Goal: Task Accomplishment & Management: Use online tool/utility

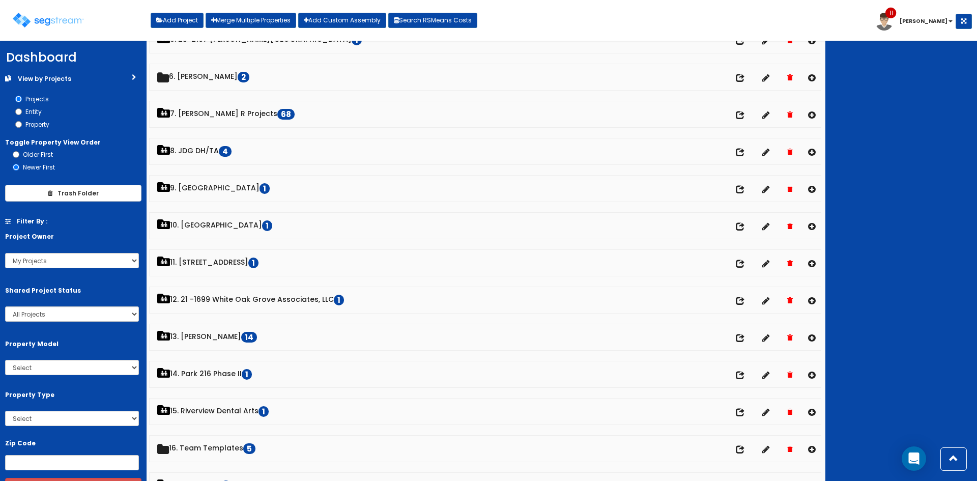
scroll to position [203, 0]
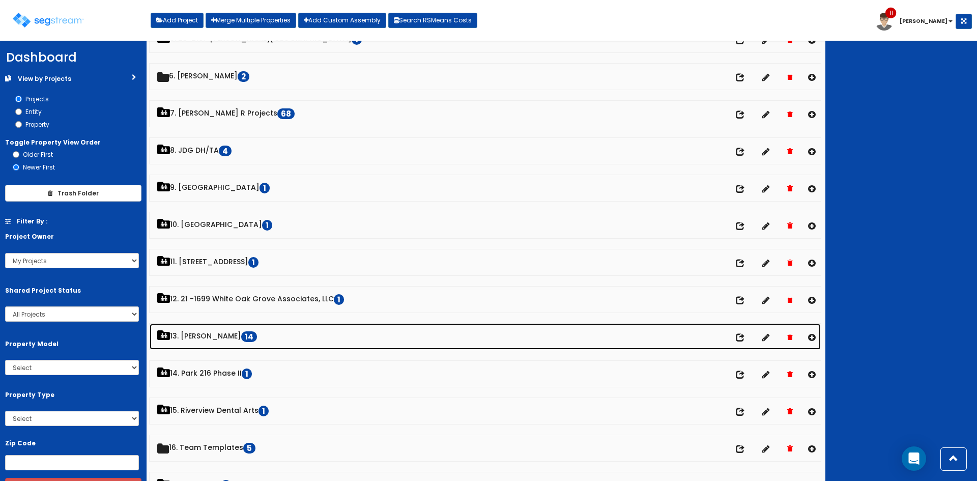
click at [212, 337] on link "13. Dawn Polin 14" at bounding box center [485, 337] width 671 height 26
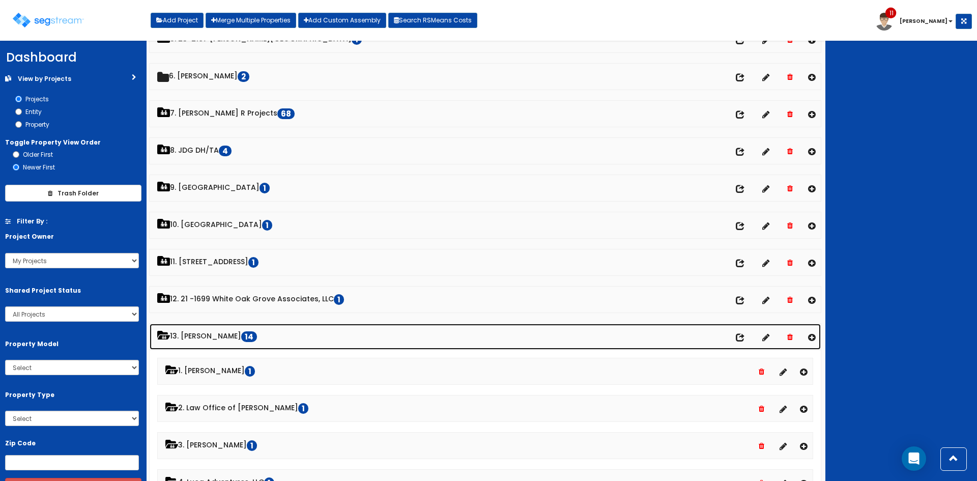
click at [212, 336] on link "13. Dawn Polin 14" at bounding box center [485, 337] width 671 height 26
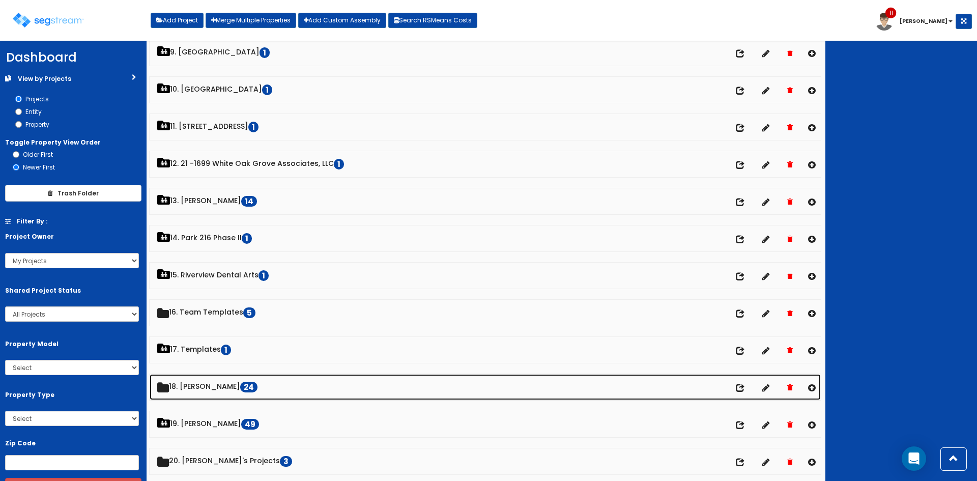
scroll to position [339, 0]
drag, startPoint x: 184, startPoint y: 386, endPoint x: 229, endPoint y: 395, distance: 46.8
click at [184, 386] on link "18. Dawn 24" at bounding box center [485, 386] width 671 height 26
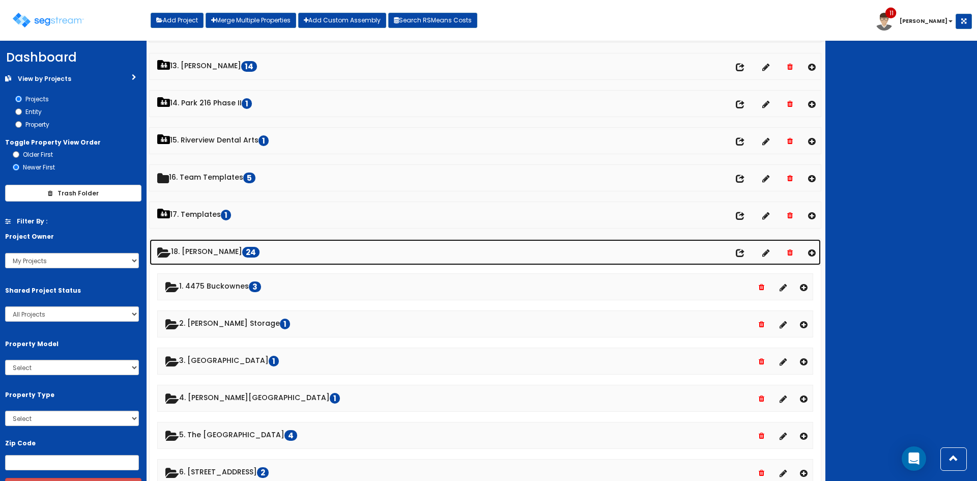
scroll to position [474, 0]
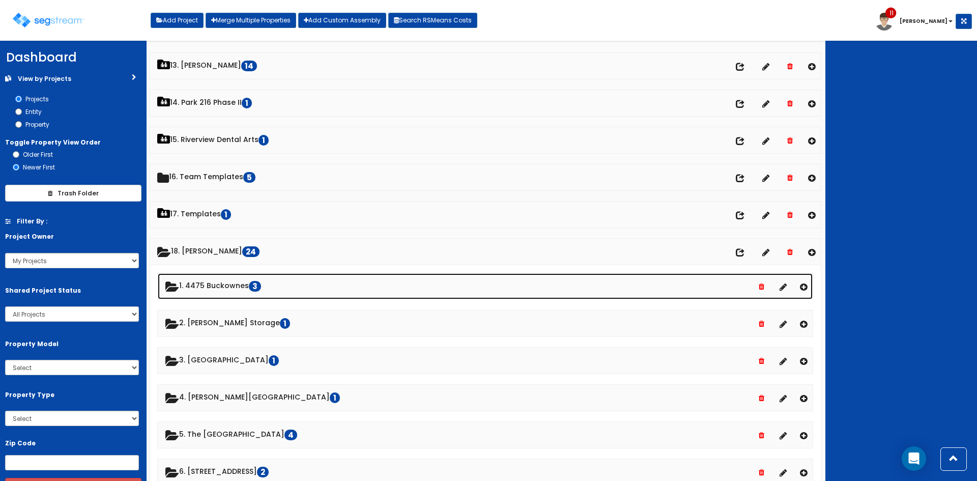
click at [221, 284] on link "1. 4475 Buckownes 3" at bounding box center [485, 286] width 655 height 26
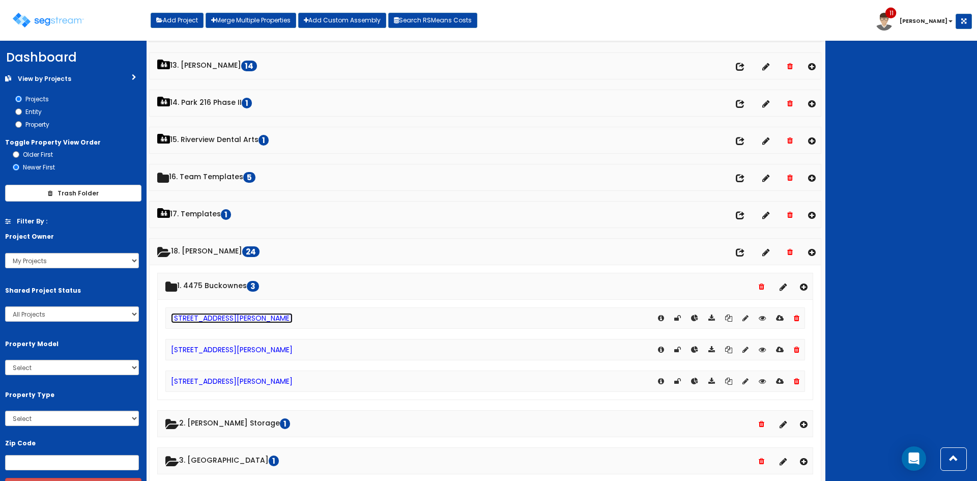
click at [253, 320] on link "4475 Buck Owens Boulevard - Renovations" at bounding box center [232, 318] width 122 height 10
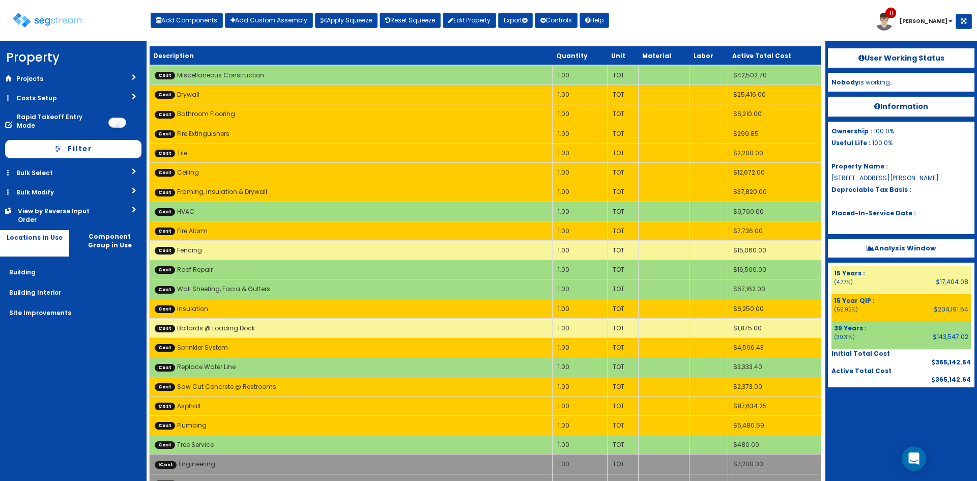
click at [103, 398] on nav "Property DB Projects Recent Properties 24217 Dupont Blvd 3912 Abel Dr. Decresce…" at bounding box center [73, 261] width 147 height 440
click at [85, 388] on nav "Property DB Projects Recent Properties 24217 Dupont Blvd 3912 Abel Dr. Decresce…" at bounding box center [73, 261] width 147 height 440
click at [720, 20] on div "Toggle navigation Add Components Add Custom Assembly Apply Squeeze Reset Squeez…" at bounding box center [488, 24] width 967 height 33
click at [868, 12] on div "Toggle navigation Add Components Add Custom Assembly Apply Squeeze Reset Squeez…" at bounding box center [488, 24] width 967 height 33
click at [863, 18] on div "Toggle navigation Add Components Add Custom Assembly Apply Squeeze Reset Squeez…" at bounding box center [488, 24] width 967 height 33
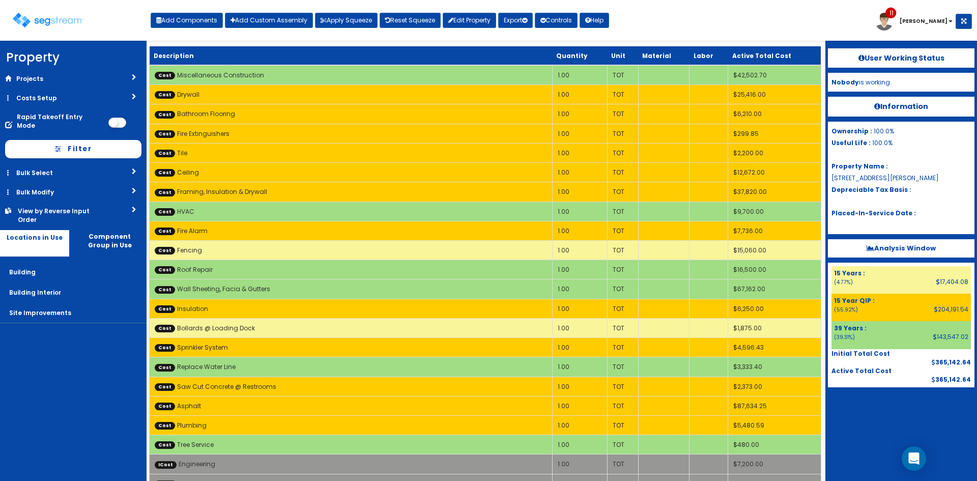
click at [782, 33] on div "Toggle navigation Add Components Add Custom Assembly Apply Squeeze Reset Squeez…" at bounding box center [488, 24] width 967 height 33
click at [89, 103] on link "Costs Setup" at bounding box center [73, 98] width 147 height 19
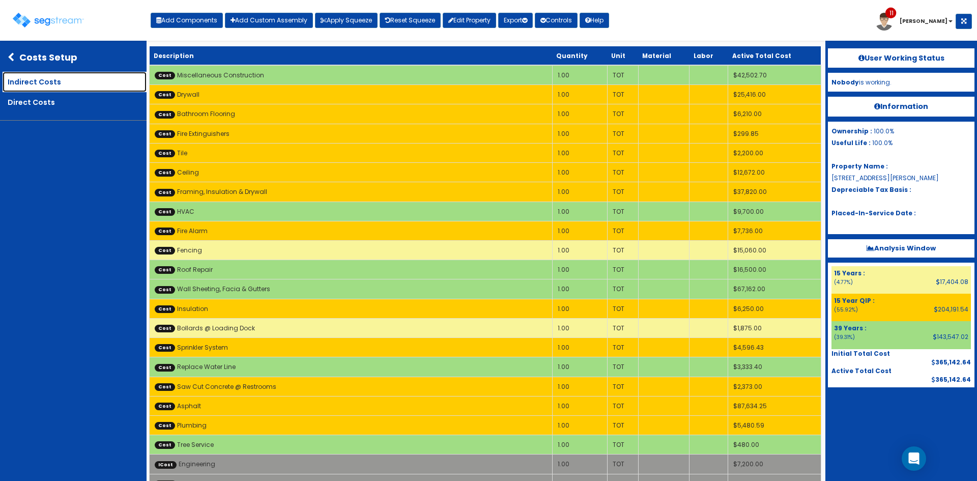
click at [77, 77] on link "Indirect Costs" at bounding box center [75, 82] width 144 height 20
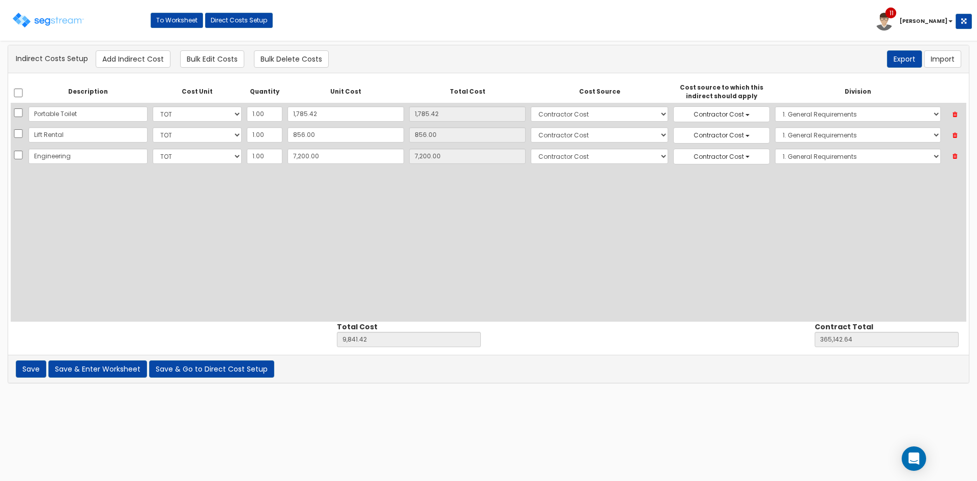
click at [951, 113] on icon at bounding box center [955, 114] width 18 height 13
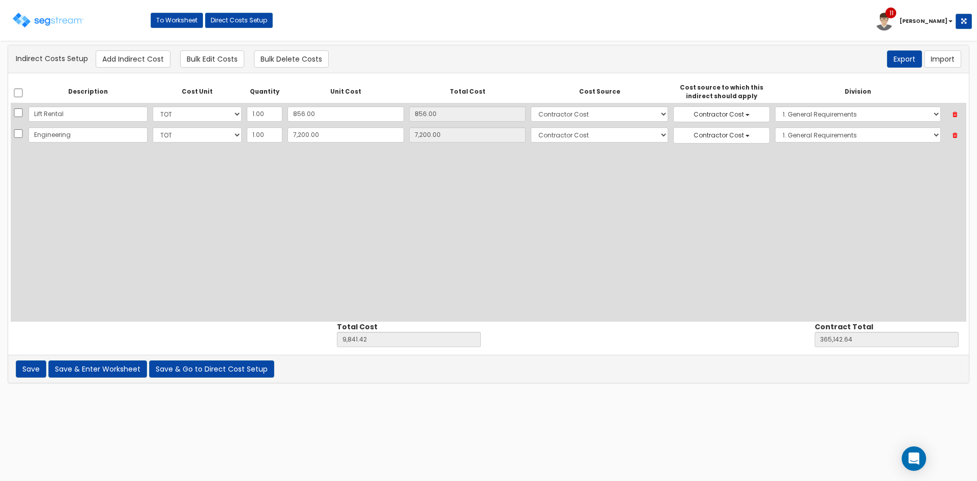
type input "8,056.00"
type input "363,357.22"
click at [175, 367] on button "Save & Go to Direct Cost Setup" at bounding box center [211, 368] width 125 height 17
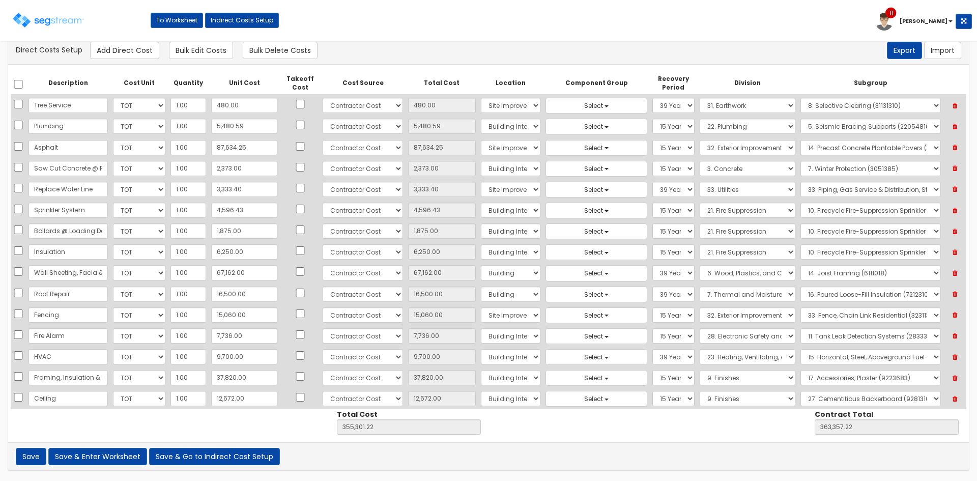
scroll to position [103, 0]
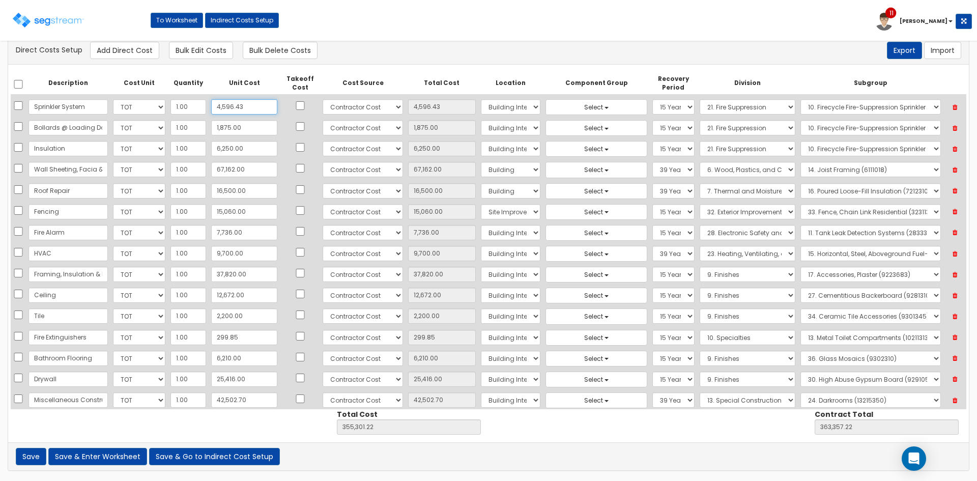
click at [243, 104] on input "4,596.43" at bounding box center [244, 106] width 66 height 15
type input "4"
type input "4.00"
type input "350,708.79"
type input "358,764.79"
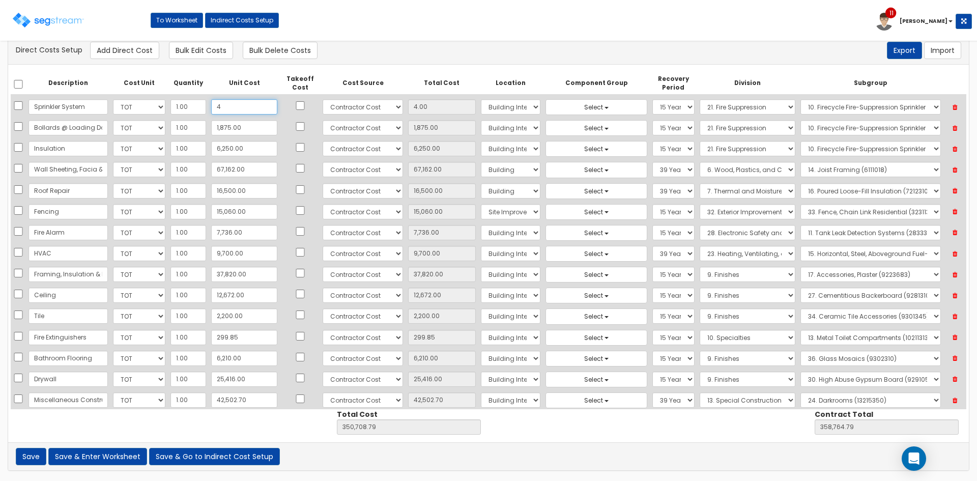
type input "41"
type input "41.00"
type input "350,745.79"
type input "358,801.79"
type input "4,179"
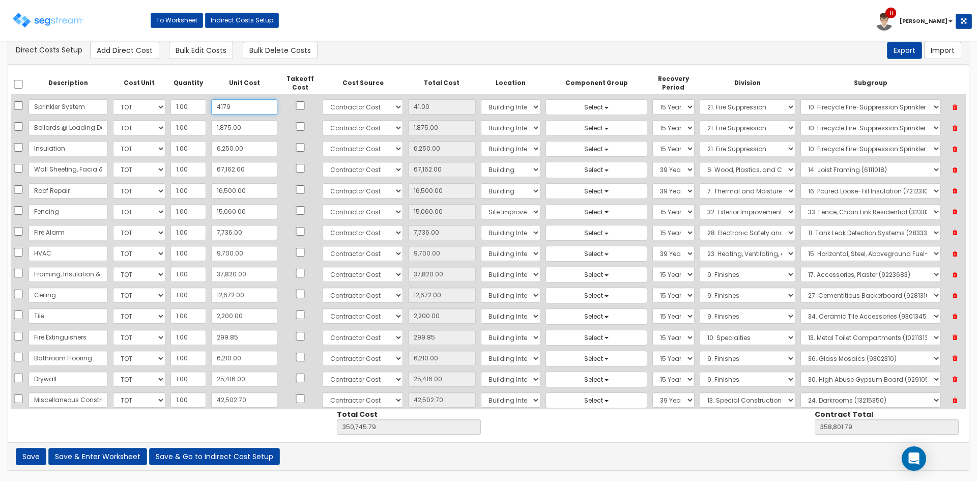
type input "4,179.00"
type input "354,883.79"
type input "362,939.79"
type input "4,179.09"
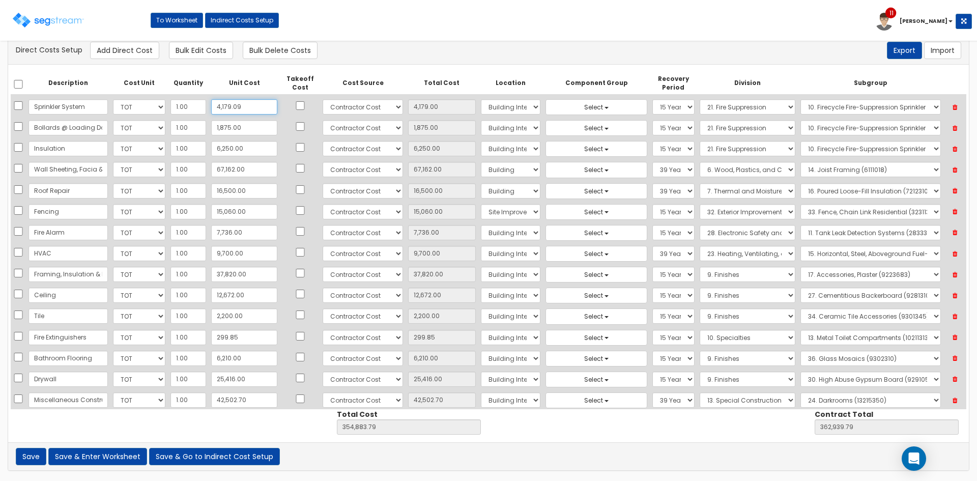
type input "354,883.88"
type input "362,939.88"
type input "4,179.09"
click at [246, 130] on input "1,875.00" at bounding box center [244, 127] width 66 height 15
click at [468, 57] on div "Direct Costs Setup Add Direct Cost Bulk Edit Costs Bulk Delete Costs Export Imp…" at bounding box center [488, 50] width 945 height 17
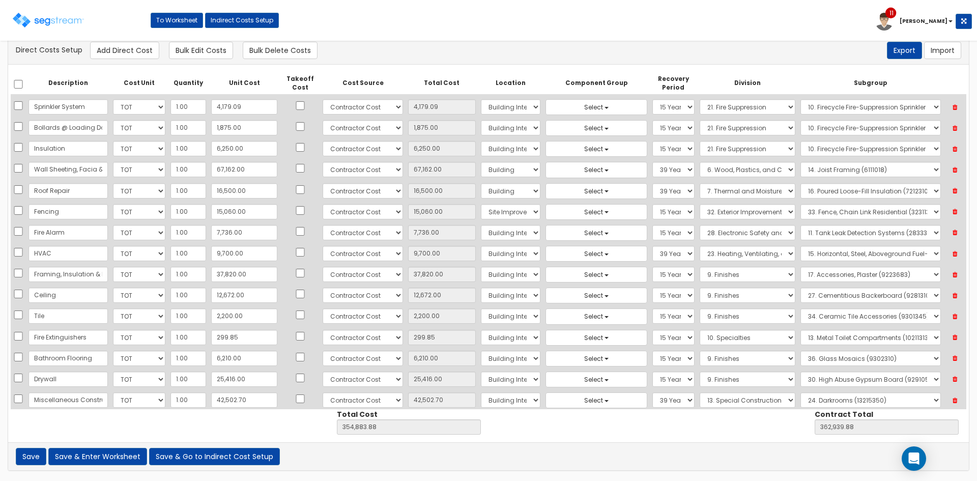
click at [771, 43] on div "Direct Costs Setup Add Direct Cost Bulk Edit Costs Bulk Delete Costs Export Imp…" at bounding box center [488, 50] width 945 height 17
click at [956, 192] on icon at bounding box center [955, 190] width 18 height 13
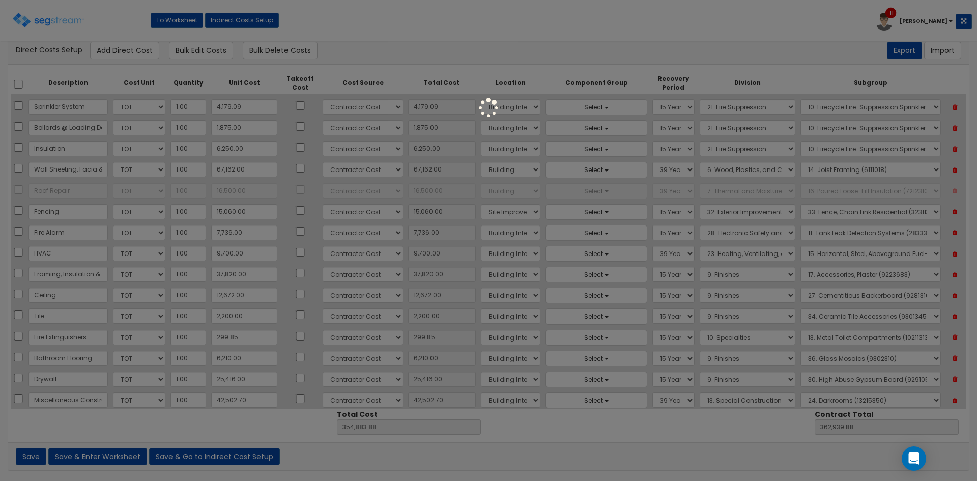
type input "338,383.88"
type input "346,439.88"
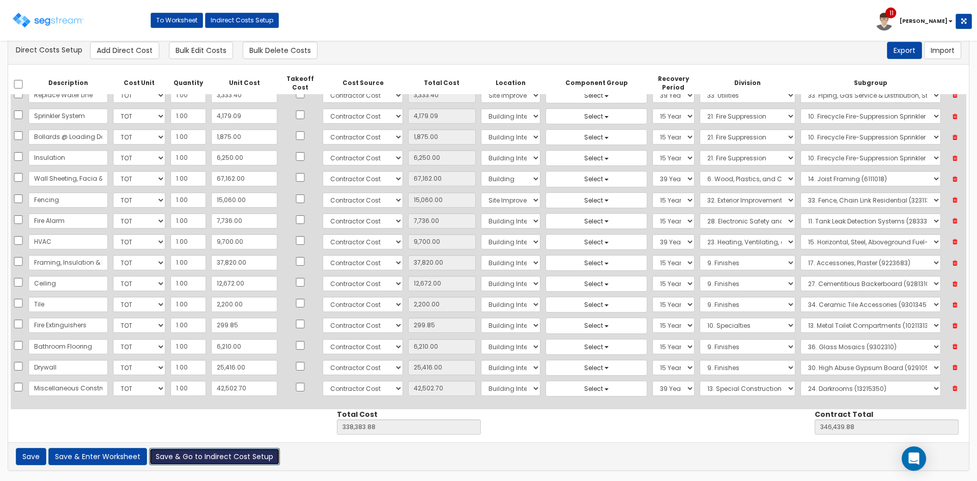
click at [166, 457] on button "Save & Go to Indirect Cost Setup" at bounding box center [214, 456] width 131 height 17
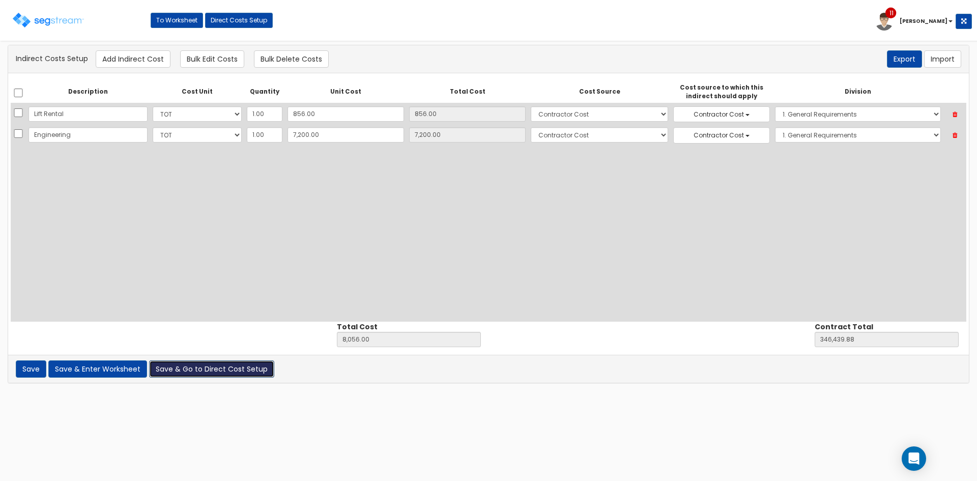
click at [184, 373] on button "Save & Go to Direct Cost Setup" at bounding box center [211, 368] width 125 height 17
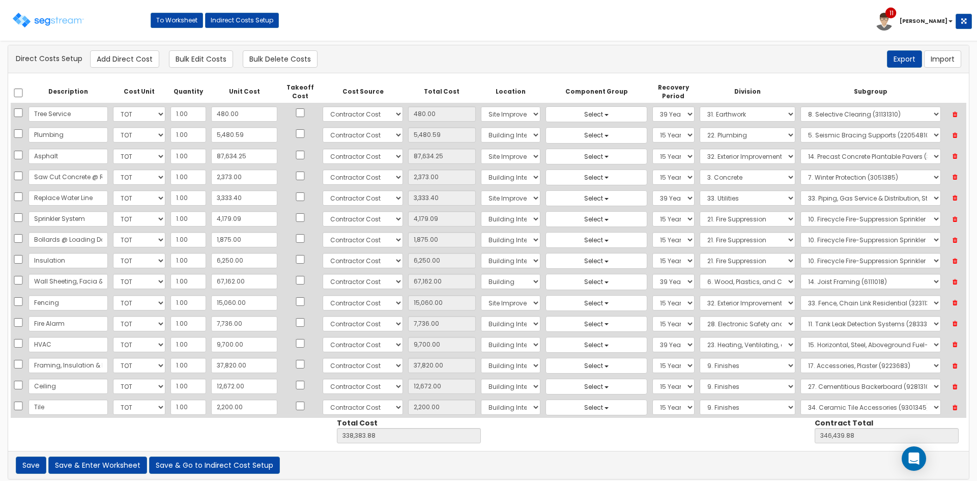
click at [951, 113] on icon at bounding box center [955, 114] width 18 height 13
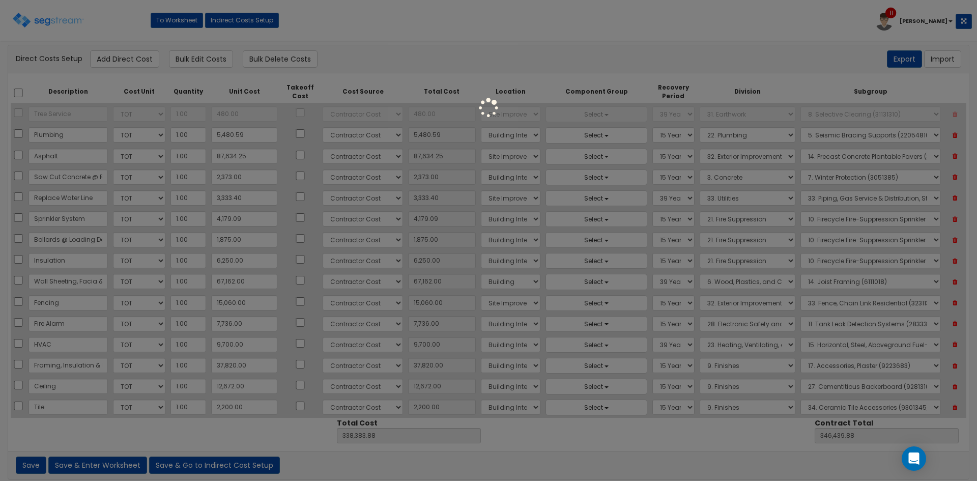
type input "337,903.88"
type input "345,959.88"
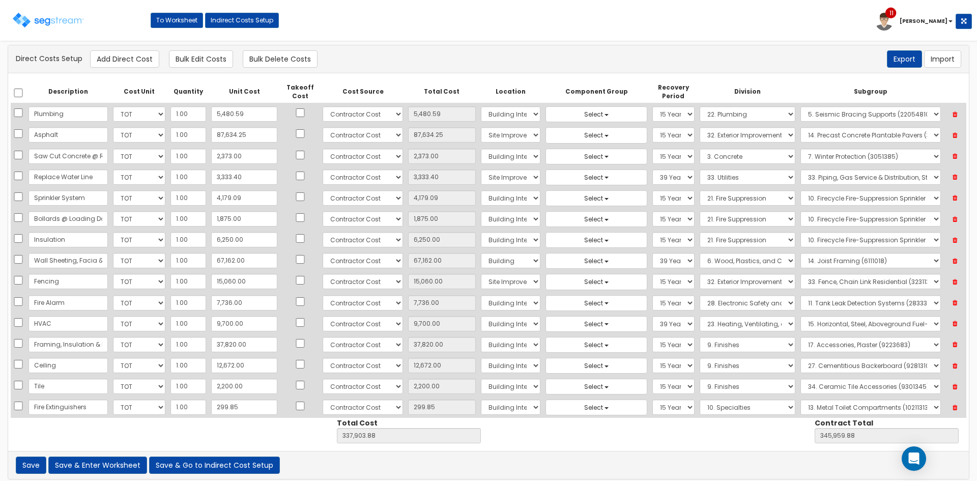
click at [485, 33] on div "Toggle navigation To Worksheet Indirect Costs Setup 11 Drew" at bounding box center [488, 24] width 967 height 33
click at [251, 304] on input "7,736.00" at bounding box center [244, 302] width 66 height 15
type input "7"
type input "7.00"
type input "330,174.88"
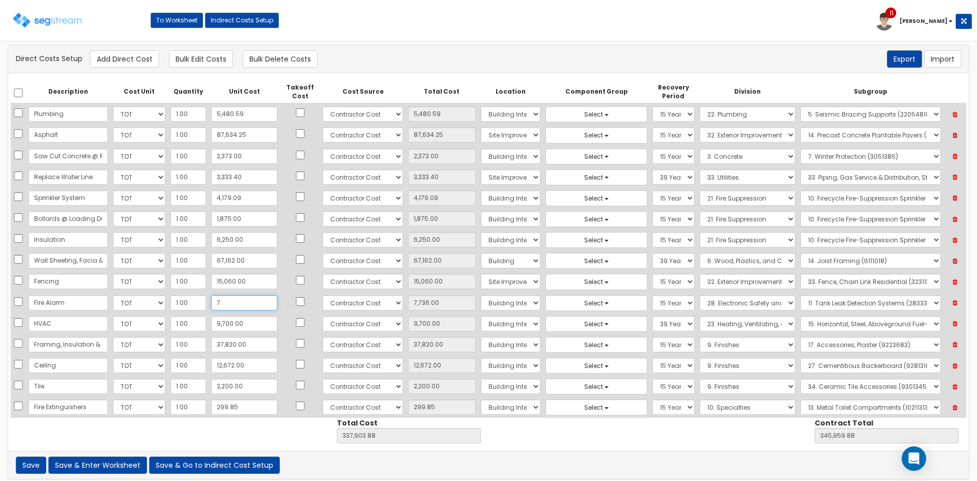
type input "338,230.88"
type input "7,456"
type input "7,456.00"
type input "337,623.88"
type input "345,679.88"
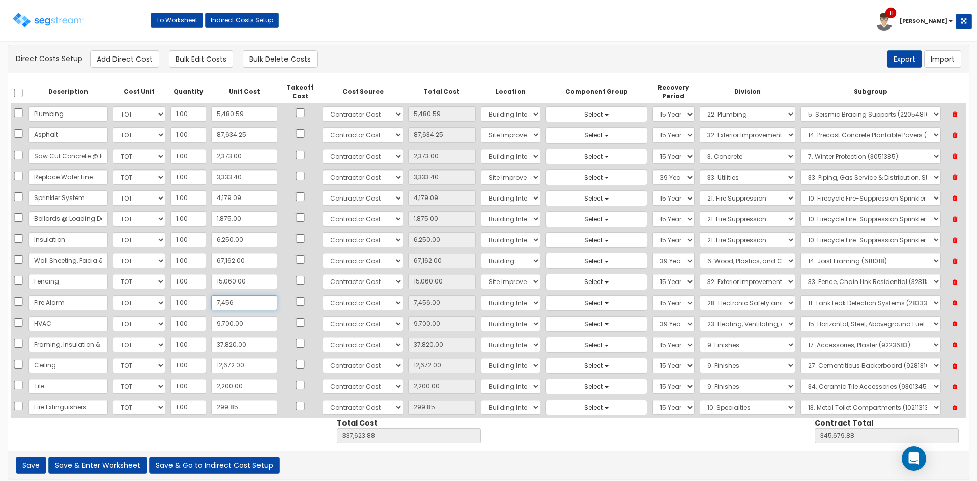
type input "7,456"
click at [707, 433] on div "Description Cost Unit Quantity Unit Cost Takeoff Cost Cost Source Total Cost Lo…" at bounding box center [488, 262] width 961 height 378
click at [124, 468] on button "Save & Enter Worksheet" at bounding box center [97, 464] width 99 height 17
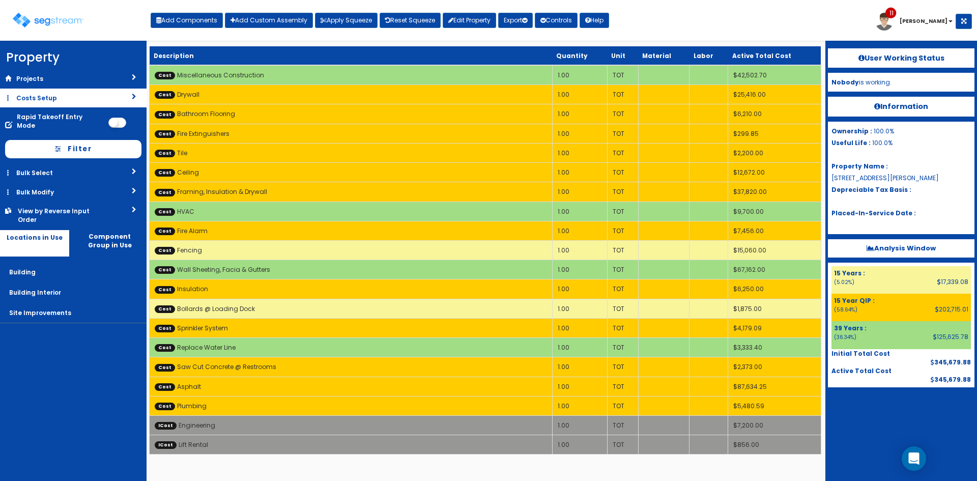
click at [80, 98] on link "Costs Setup" at bounding box center [73, 98] width 147 height 19
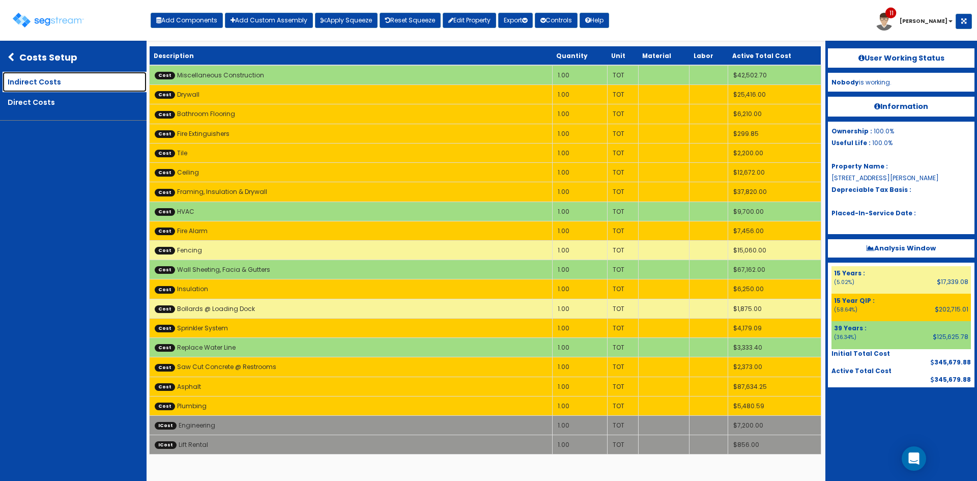
click at [62, 86] on link "Indirect Costs" at bounding box center [75, 82] width 144 height 20
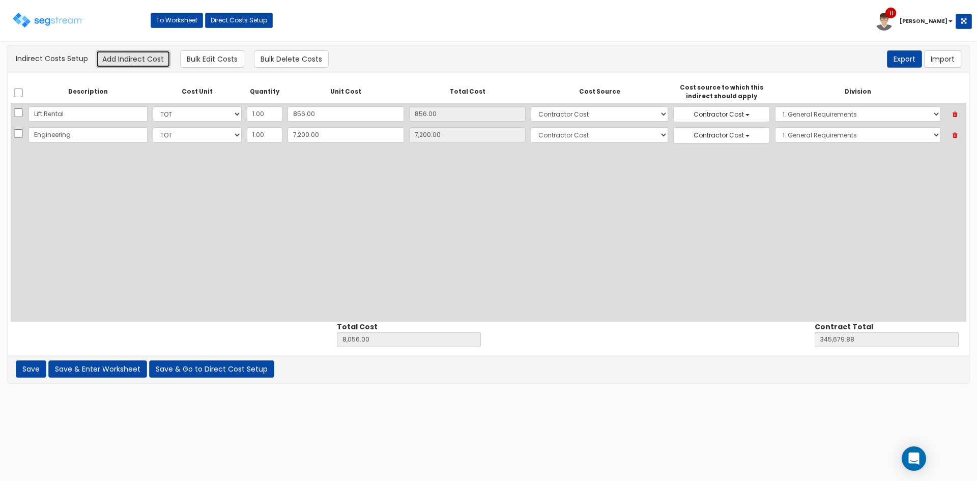
click at [150, 67] on button "Add Indirect Cost" at bounding box center [133, 58] width 75 height 17
select select "10"
select select "6"
select select "1"
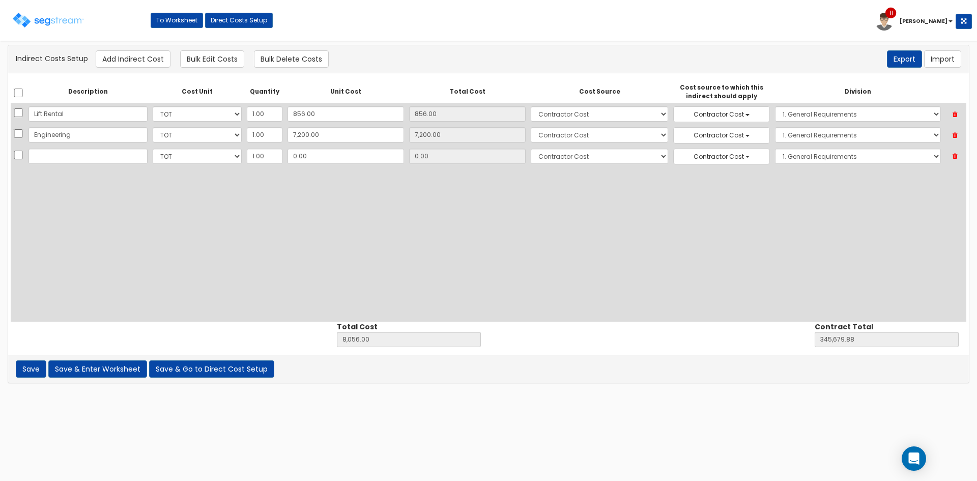
scroll to position [48, 0]
type input "Reconciliation to Client Cost"
click at [149, 167] on div "Description Cost Unit Quantity Unit Cost Total Cost Cost Source Cost source to …" at bounding box center [488, 201] width 955 height 241
click at [337, 156] on input "0.00" at bounding box center [345, 156] width 117 height 15
type input "16"
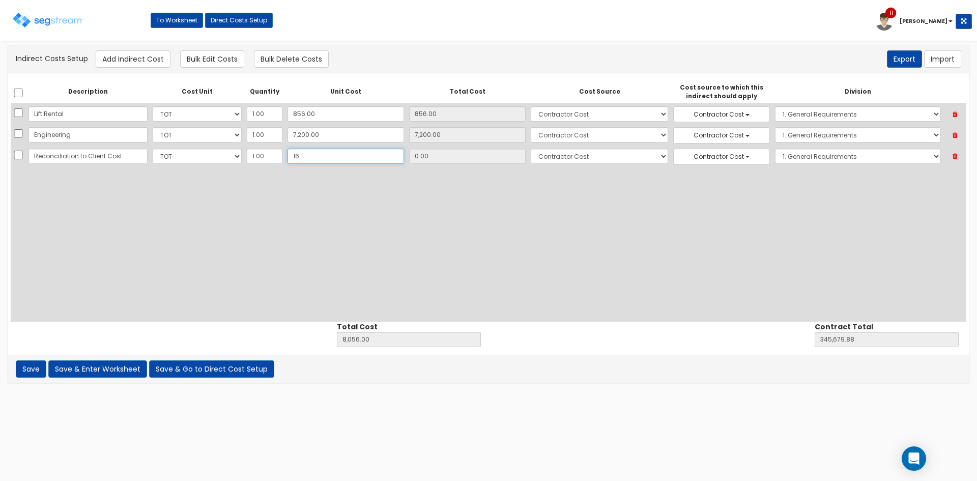
type input "8,072.00"
type input "345,695.88"
type input "16.00"
type input "16.12"
type input "8,072.12"
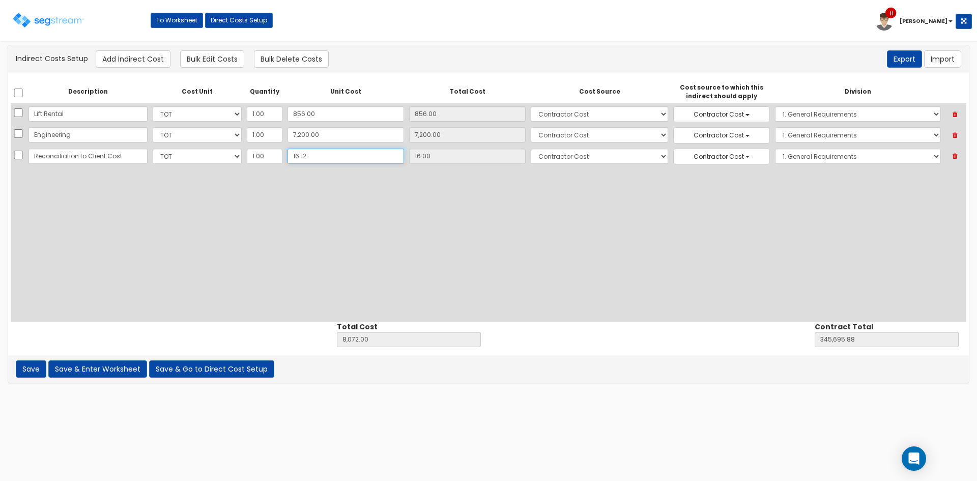
type input "345,696.00"
type input "16.12"
click at [169, 370] on button "Save & Go to Direct Cost Setup" at bounding box center [211, 368] width 125 height 17
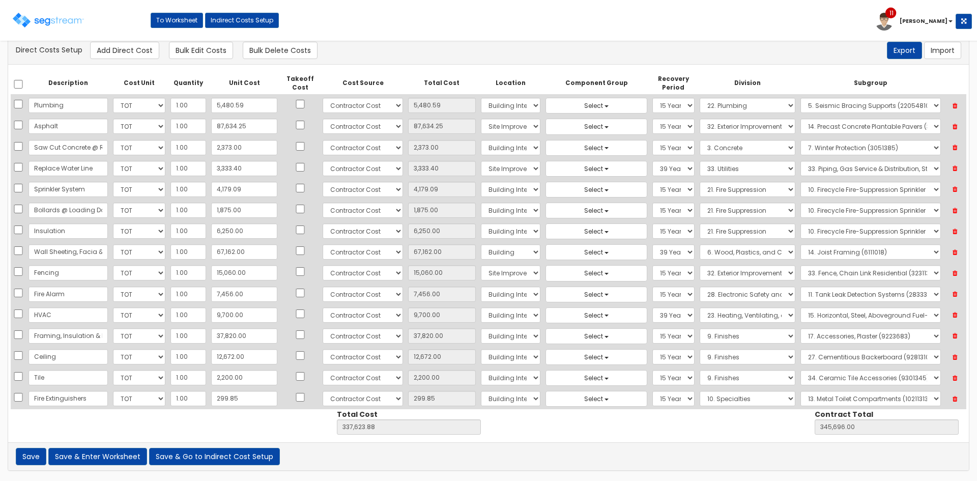
scroll to position [63, 0]
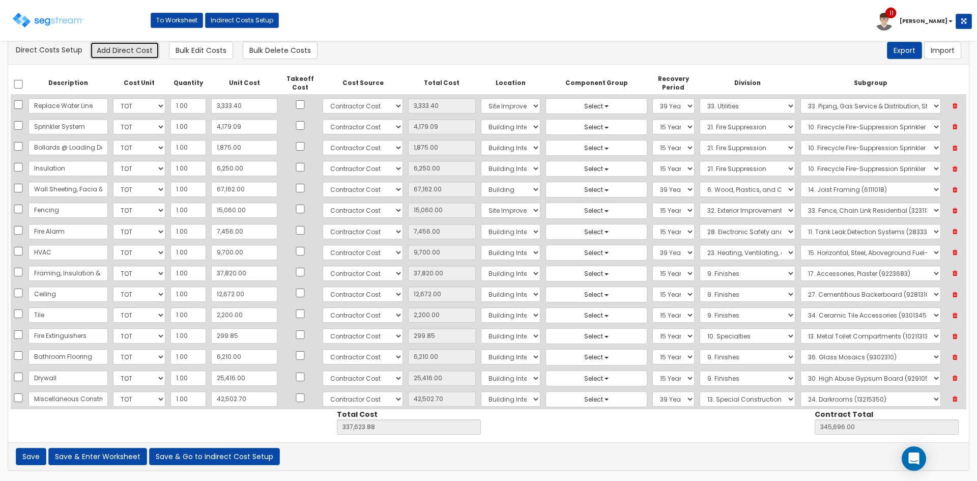
click at [104, 51] on button "Add Direct Cost" at bounding box center [124, 50] width 69 height 17
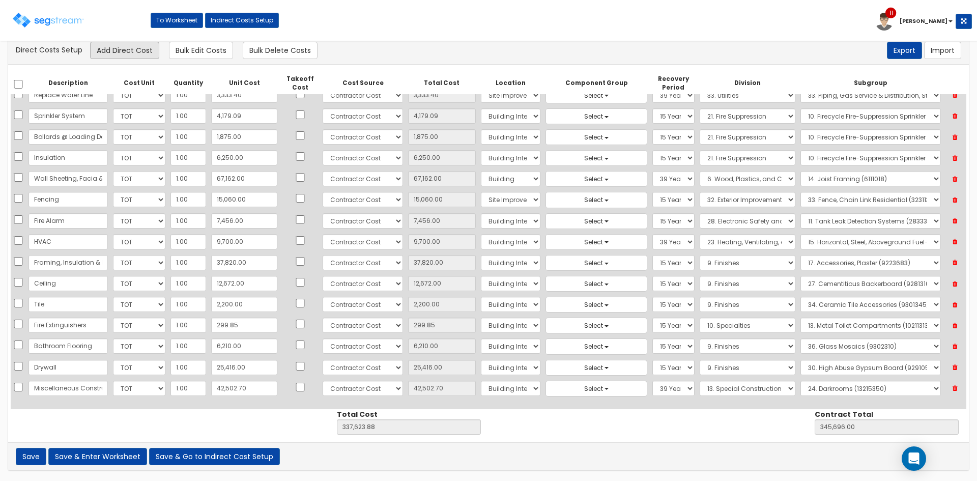
select select "10"
select select "6"
select select "7"
select select "39Y"
select select "13"
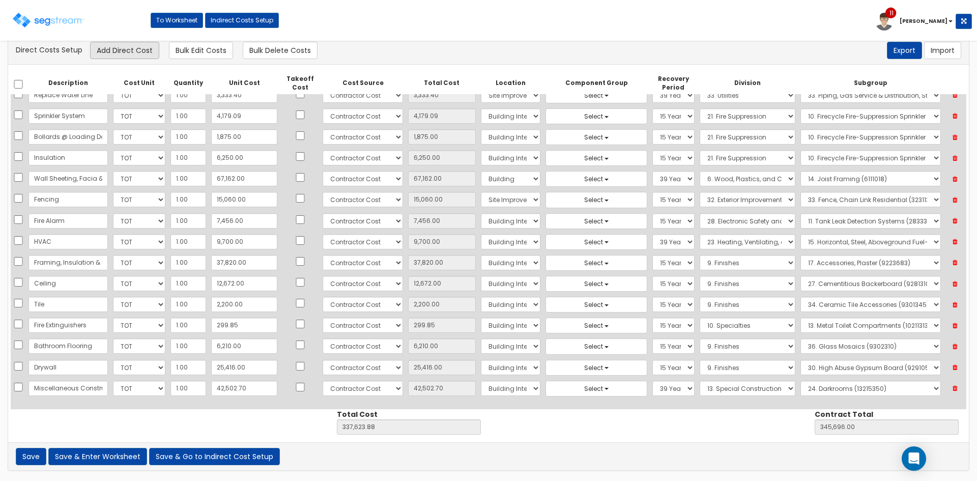
select select "13215350"
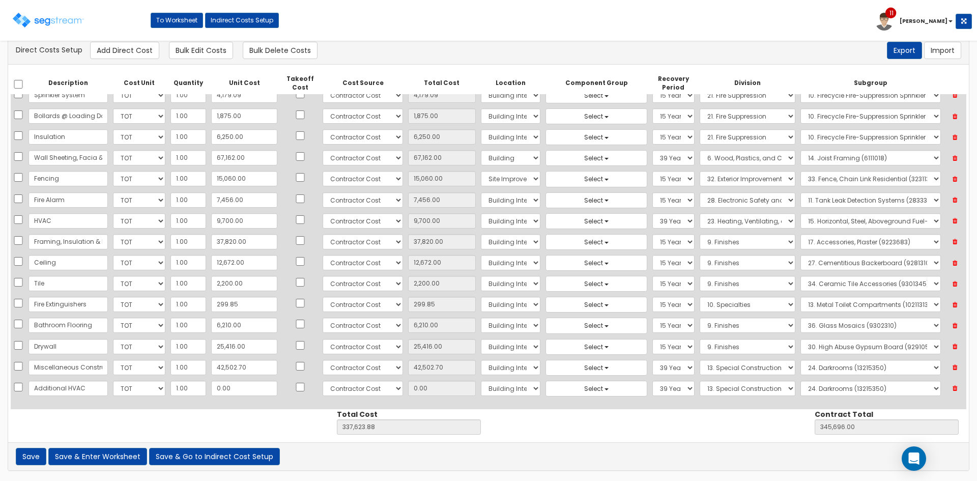
type input "Additional HVAC"
click at [247, 395] on input "0.00" at bounding box center [244, 388] width 66 height 15
type input "7"
type input "337,630.88"
type input "345,703.00"
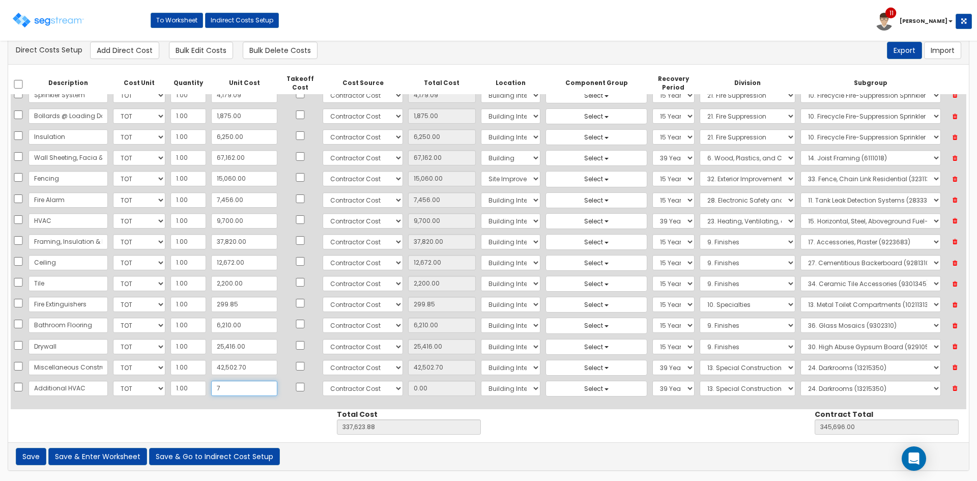
type input "7.00"
type input "71"
type input "337,694.88"
type input "345,767.00"
type input "71.00"
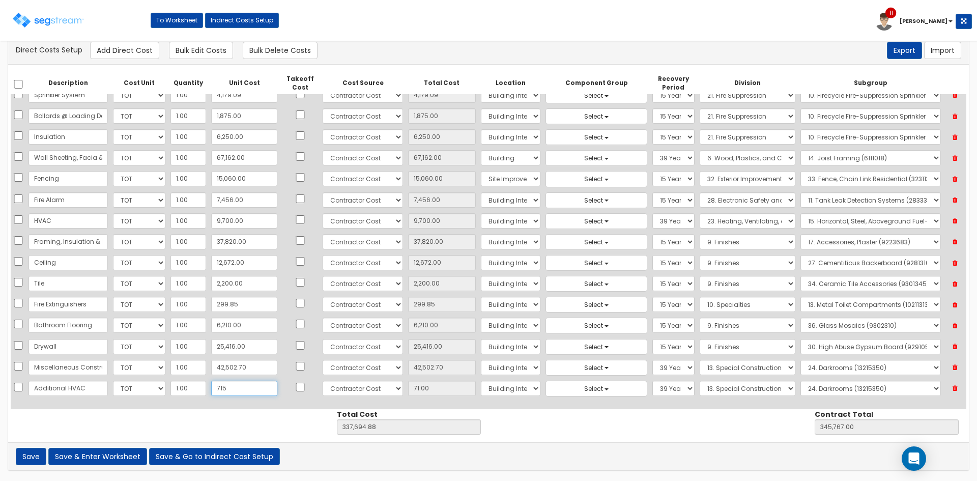
type input "7150"
type input "344,773.88"
type input "352,846.00"
type input "7,150"
type input "7,150.00"
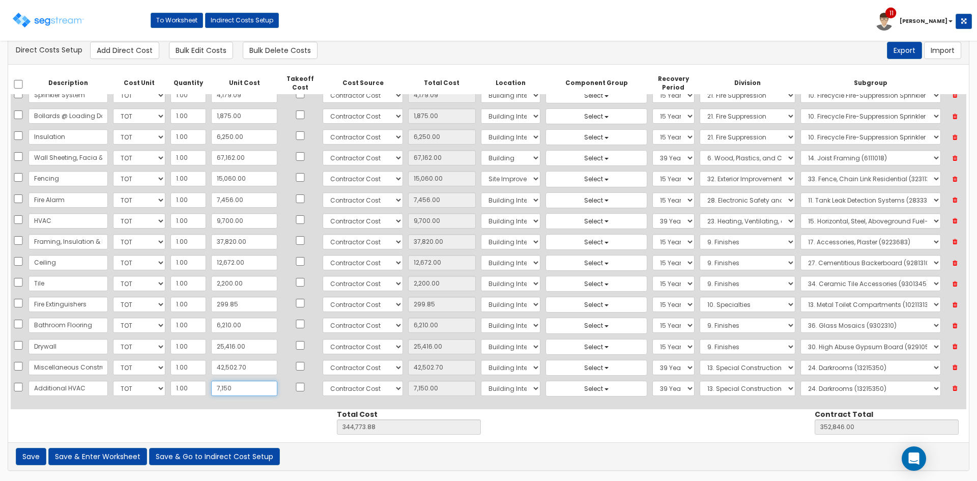
type input "7,150"
click at [345, 391] on select "Select 86 Sheppard Building Client Cost Client Cost - Equipment Client Costs - …" at bounding box center [363, 388] width 80 height 15
select select "8"
click at [323, 381] on select "Select 86 Sheppard Building Client Cost Client Cost - Equipment Client Costs - …" at bounding box center [363, 388] width 80 height 15
click at [705, 392] on select "Select 1. General Requirements 2. Existing Conditions 3. Concrete 4. Masonry 5.…" at bounding box center [748, 388] width 96 height 15
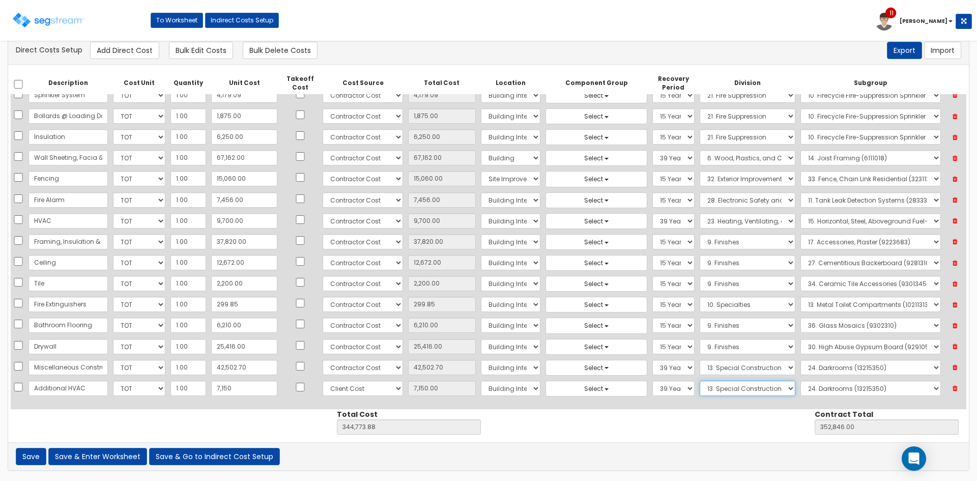
select select "23"
click at [700, 381] on select "Select 1. General Requirements 2. Existing Conditions 3. Concrete 4. Masonry 5.…" at bounding box center [748, 388] width 96 height 15
click at [845, 384] on select "Select 1. Ductwork (23050500) 2. HVAC Demolition (23050510) 3. Valves, Iron Bod…" at bounding box center [870, 388] width 140 height 15
select select "23132326"
click at [800, 381] on select "Select 1. Ductwork (23050500) 2. HVAC Demolition (23050510) 3. Valves, Iron Bod…" at bounding box center [870, 388] width 140 height 15
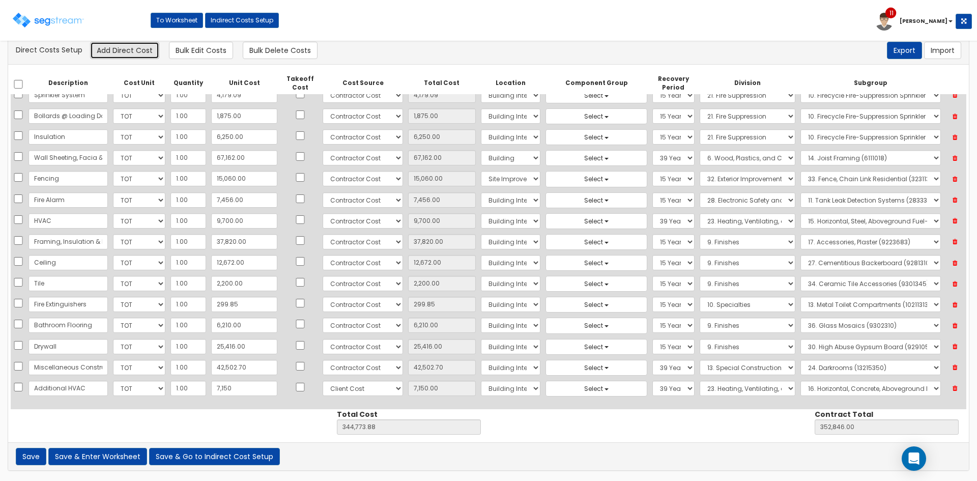
click at [124, 52] on button "Add Direct Cost" at bounding box center [124, 50] width 69 height 17
select select "10"
select select "8"
select select "7"
select select "39Y"
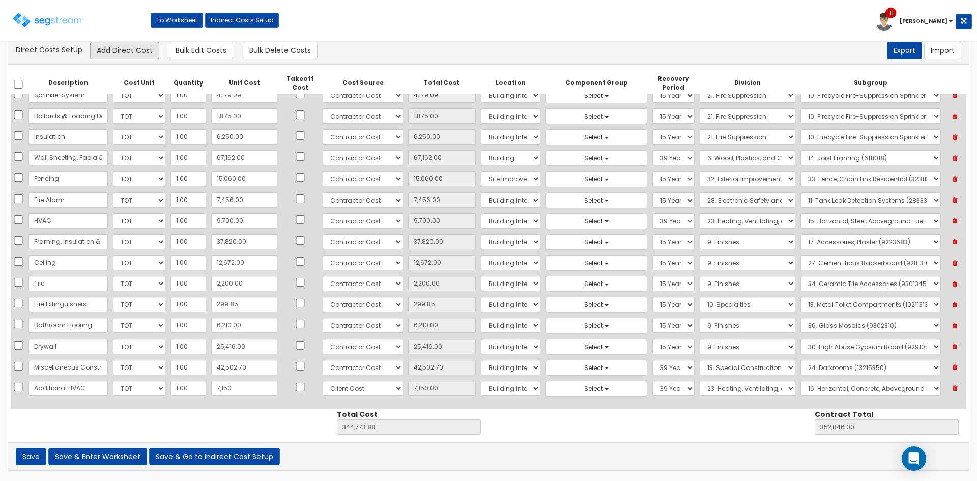
select select "23"
select select "23132326"
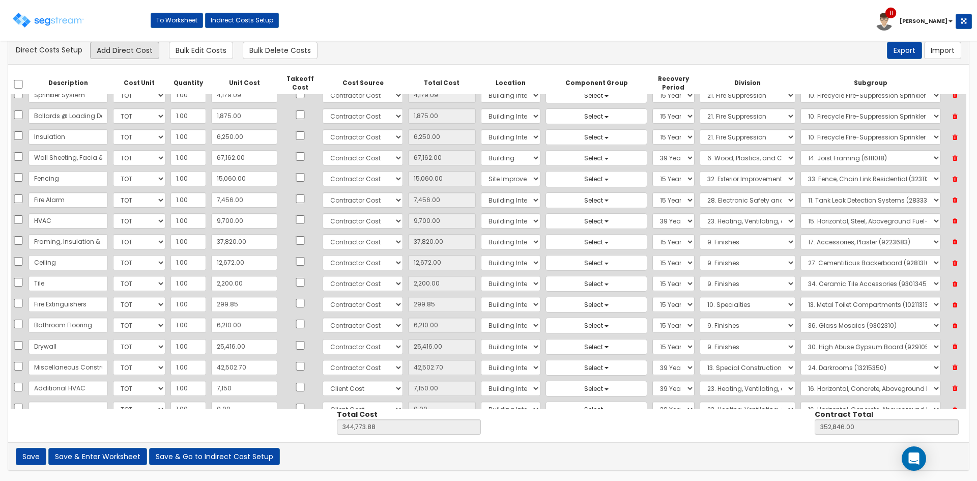
scroll to position [115, 0]
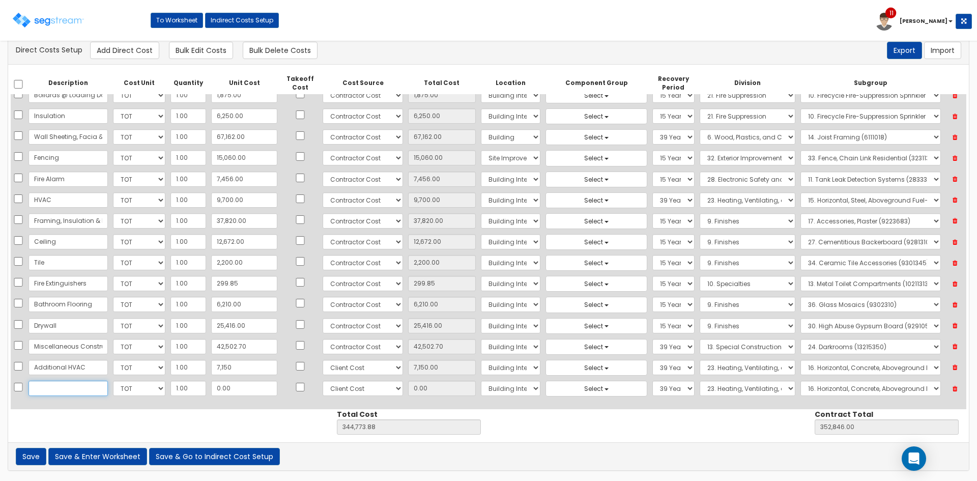
click at [83, 392] on input "text" at bounding box center [67, 388] width 79 height 15
paste input "Wood Framing, Metal Framing, Drywall and Finishing Work"
click at [37, 388] on input "Wood Framing, Metal Framing, Drywall and Finishing Work" at bounding box center [67, 388] width 79 height 15
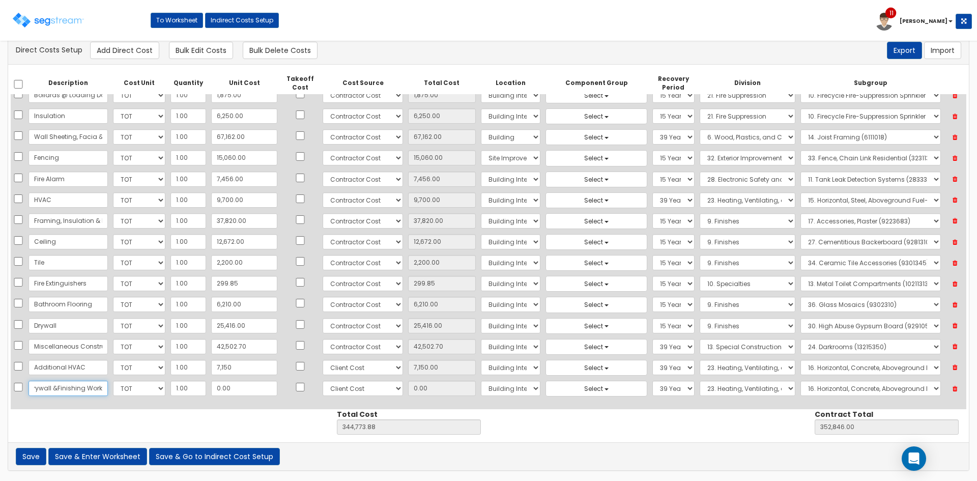
scroll to position [0, 114]
drag, startPoint x: 74, startPoint y: 387, endPoint x: 94, endPoint y: 390, distance: 19.6
click at [77, 388] on input "Wood Framing, Metal Framing, Drywall & Finishing Work" at bounding box center [67, 388] width 79 height 15
type input "Wood Framing, Metal Framing, Drywall & Finishing Work"
click at [239, 391] on input "0.00" at bounding box center [244, 388] width 66 height 15
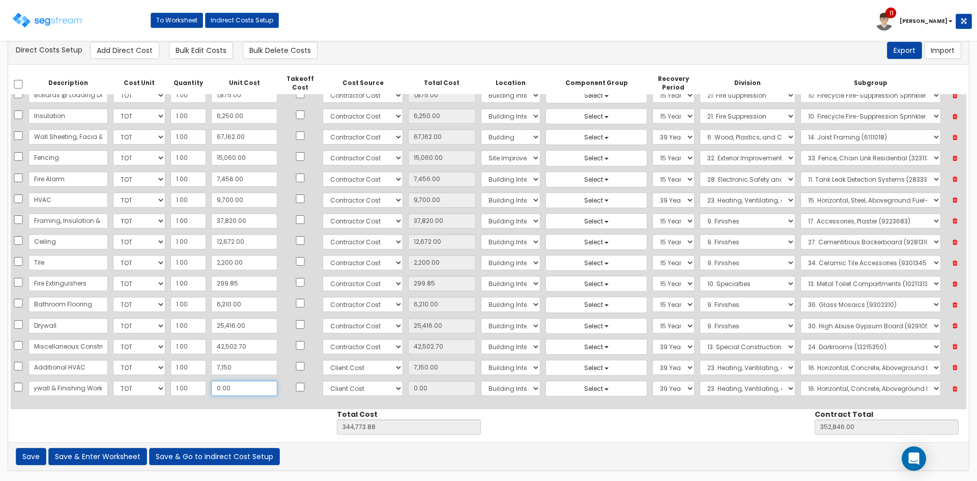
scroll to position [0, 0]
type input "3"
type input "344,776.88"
type input "352,849.00"
type input "3.00"
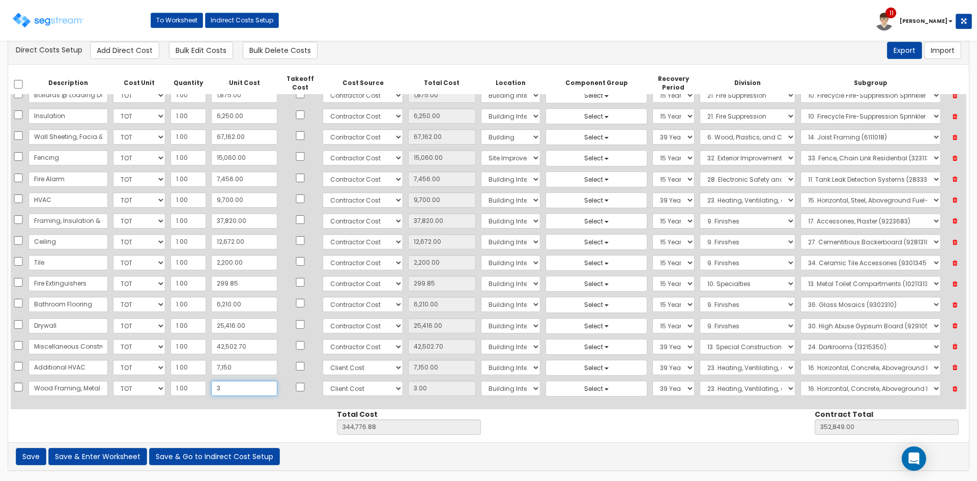
type input "39"
type input "344,812.88"
type input "352,885.00"
type input "39.00"
type input "395"
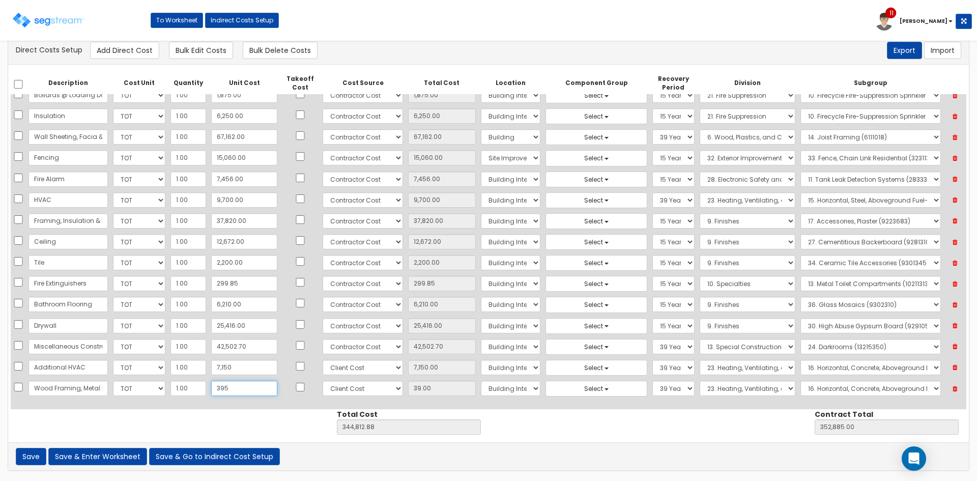
type input "345,168.88"
type input "353,241.00"
type input "395.00"
type input "3950"
type input "348,723.88"
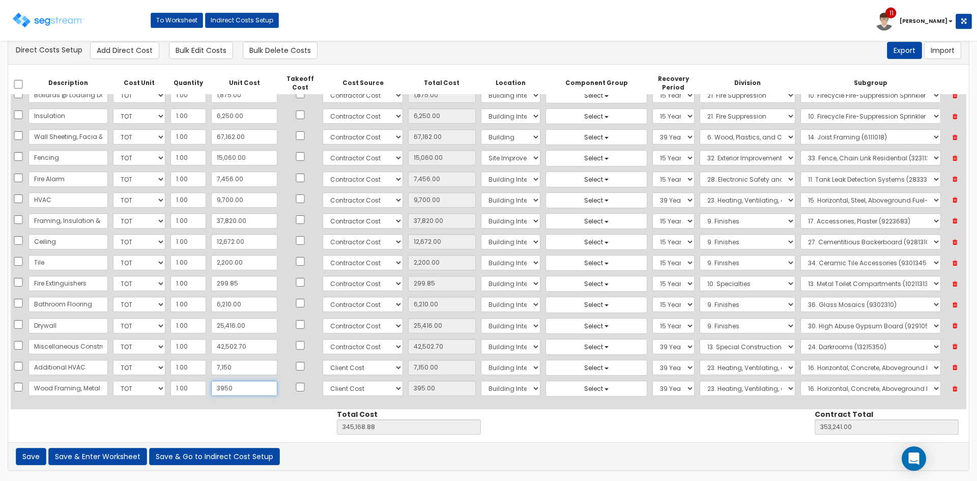
type input "356,796.00"
type input "3,950"
type input "3,950.00"
type input "3,9500"
type input "384,273.88"
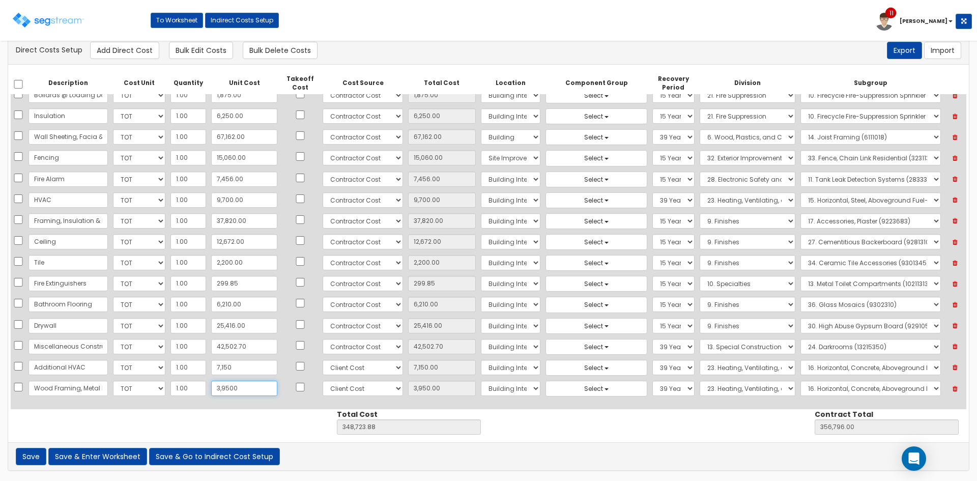
type input "392,346.00"
type input "39,500"
type input "39,500.00"
type input "39,500"
click at [700, 391] on select "Select 1. General Requirements 2. Existing Conditions 3. Concrete 4. Masonry 5.…" at bounding box center [748, 388] width 96 height 15
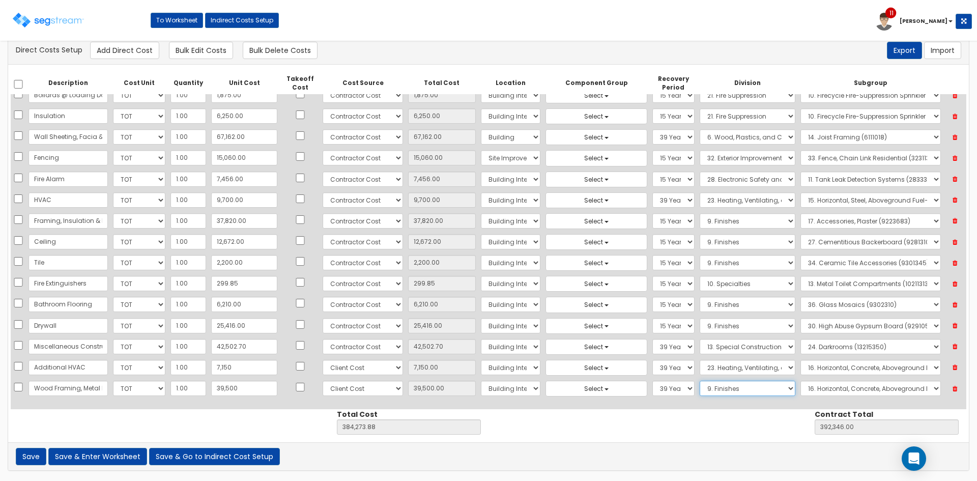
click at [700, 381] on select "Select 1. General Requirements 2. Existing Conditions 3. Concrete 4. Masonry 5.…" at bounding box center [748, 388] width 96 height 15
click at [805, 389] on select "Select 1. Carpet Maintenance (9016010) 2. Gypsum Wallboard Repairs (9017010) 3.…" at bounding box center [870, 388] width 140 height 15
click at [710, 389] on select "Select 1. General Requirements 2. Existing Conditions 3. Concrete 4. Masonry 5.…" at bounding box center [748, 388] width 96 height 15
click at [700, 381] on select "Select 1. General Requirements 2. Existing Conditions 3. Concrete 4. Masonry 5.…" at bounding box center [748, 388] width 96 height 15
click at [768, 389] on select "Select 1. General Requirements 2. Existing Conditions 3. Concrete 4. Masonry 5.…" at bounding box center [748, 388] width 96 height 15
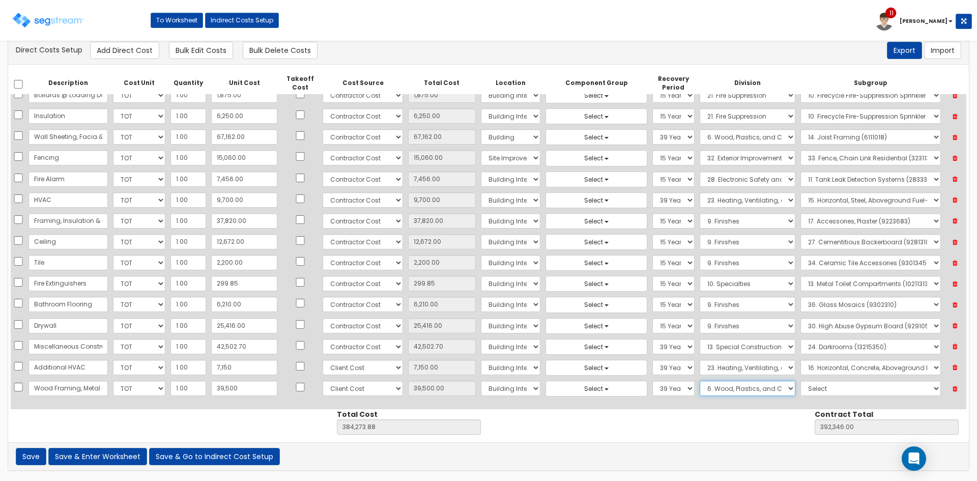
select select "9"
click at [700, 381] on select "Select 1. General Requirements 2. Existing Conditions 3. Concrete 4. Masonry 5.…" at bounding box center [748, 388] width 96 height 15
click at [842, 390] on select "Select 1. Carpet Maintenance (9016010) 2. Gypsum Wallboard Repairs (9017010) 3.…" at bounding box center [870, 388] width 140 height 15
select select "9512310"
click at [800, 381] on select "Select 1. Carpet Maintenance (9016010) 2. Gypsum Wallboard Repairs (9017010) 3.…" at bounding box center [870, 388] width 140 height 15
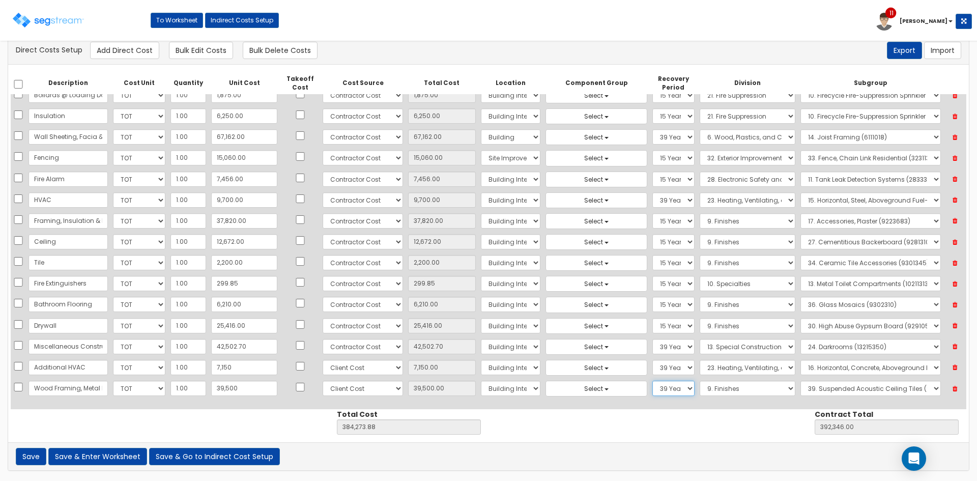
click at [652, 390] on select "Select 5 Years 7 Years 9 Years 10 Years 15 Years 15 Year QLI 15 Year QRP 15 Yea…" at bounding box center [673, 388] width 42 height 15
select select "15Y_1"
click at [652, 381] on select "Select 5 Years 7 Years 9 Years 10 Years 15 Years 15 Year QLI 15 Year QRP 15 Yea…" at bounding box center [673, 388] width 42 height 15
click at [88, 455] on button "Save & Enter Worksheet" at bounding box center [97, 456] width 99 height 17
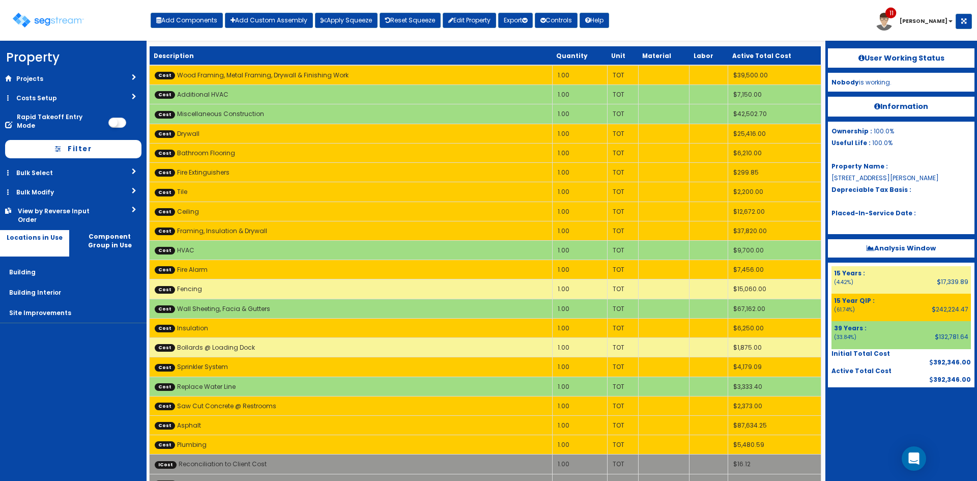
click at [792, 28] on div "Toggle navigation Add Components Add Custom Assembly Apply Squeeze Reset Squeez…" at bounding box center [488, 24] width 967 height 33
click at [713, 21] on div "Toggle navigation Add Components Add Custom Assembly Apply Squeeze Reset Squeez…" at bounding box center [488, 24] width 967 height 33
click at [656, 19] on div "Toggle navigation Add Components Add Custom Assembly Apply Squeeze Reset Squeez…" at bounding box center [488, 24] width 967 height 33
click at [51, 21] on img at bounding box center [48, 20] width 71 height 15
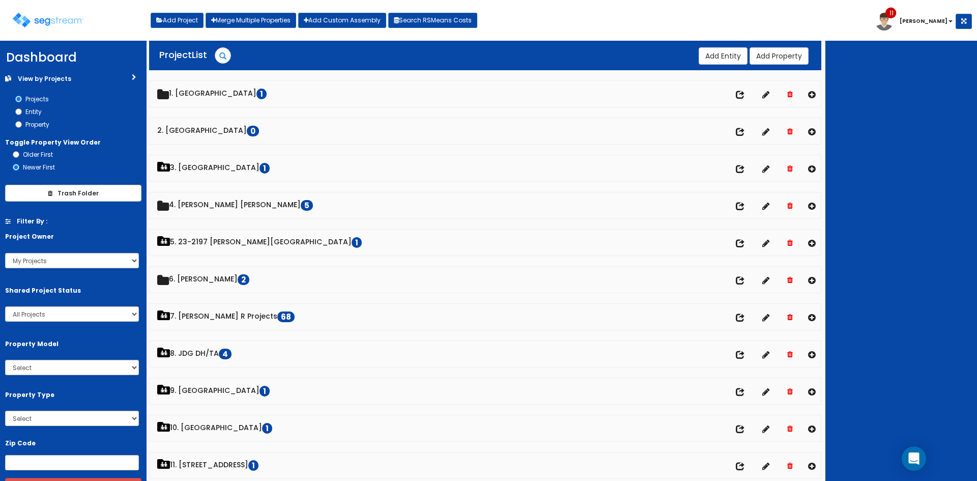
click at [927, 203] on div at bounding box center [901, 261] width 152 height 440
